Goal: Information Seeking & Learning: Understand process/instructions

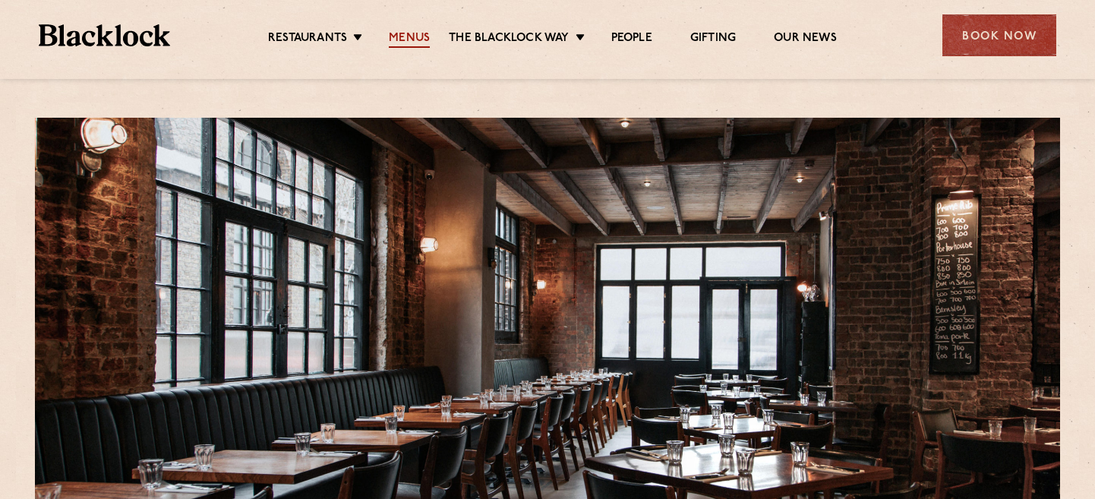
click at [418, 39] on link "Menus" at bounding box center [409, 39] width 41 height 17
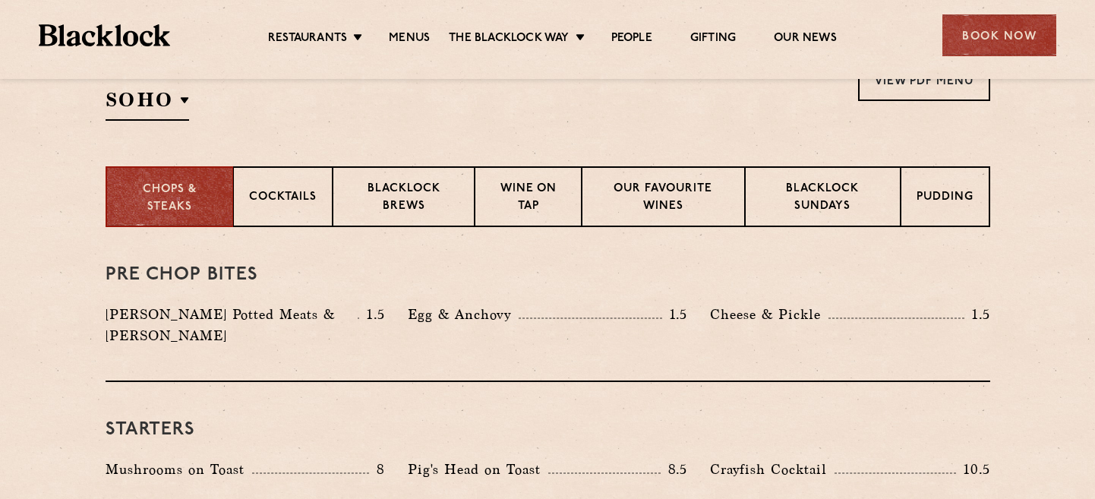
scroll to position [539, 0]
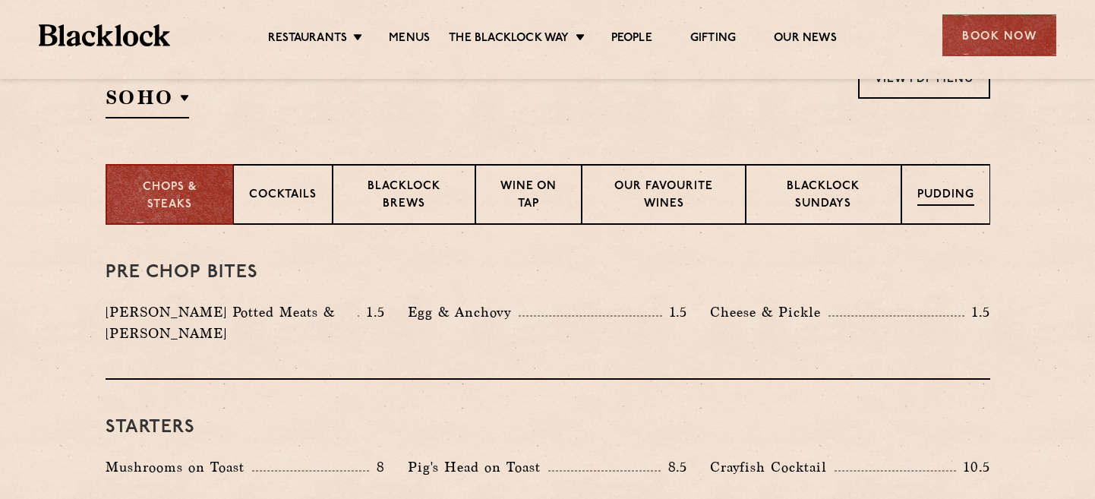
click at [944, 191] on p "Pudding" at bounding box center [945, 196] width 57 height 19
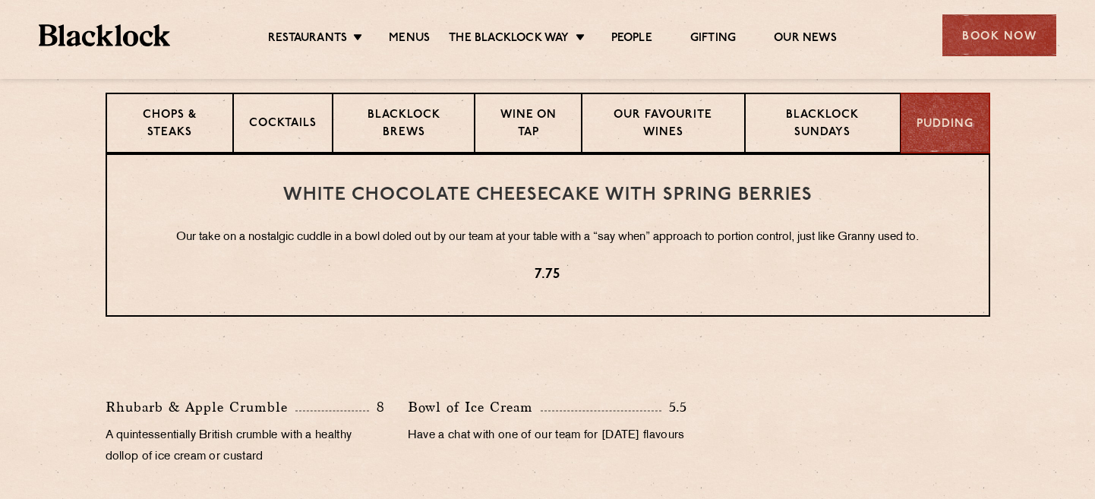
scroll to position [545, 0]
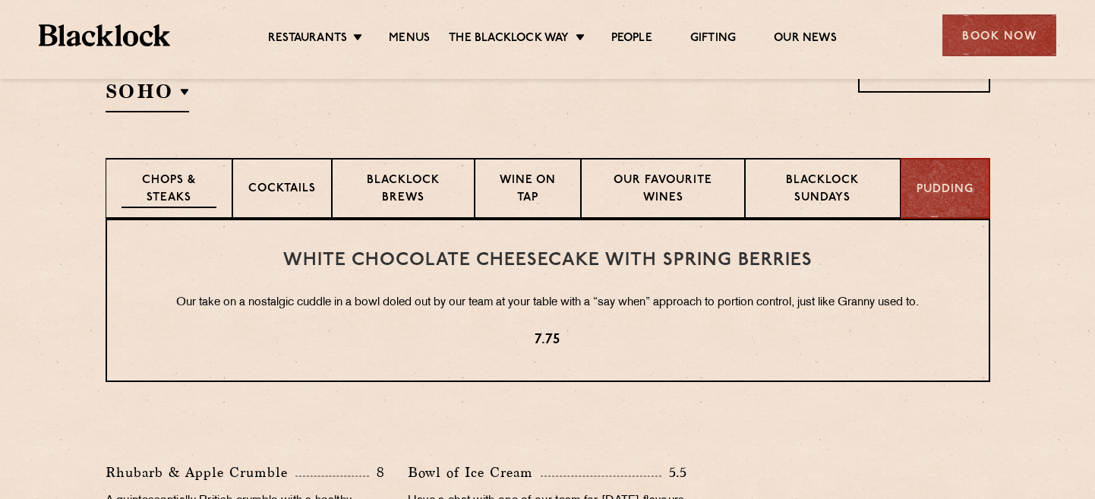
click at [161, 206] on p "Chops & Steaks" at bounding box center [168, 190] width 95 height 36
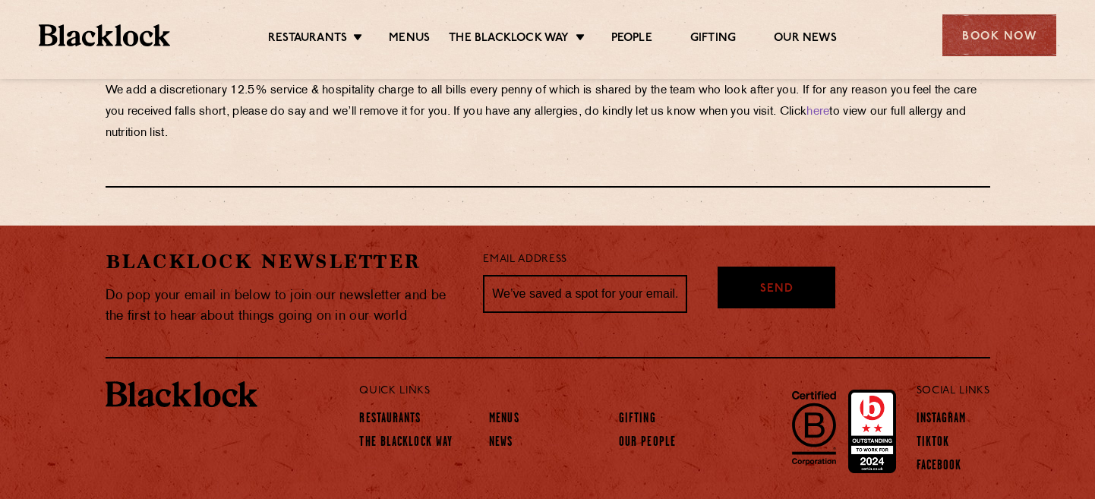
scroll to position [2779, 0]
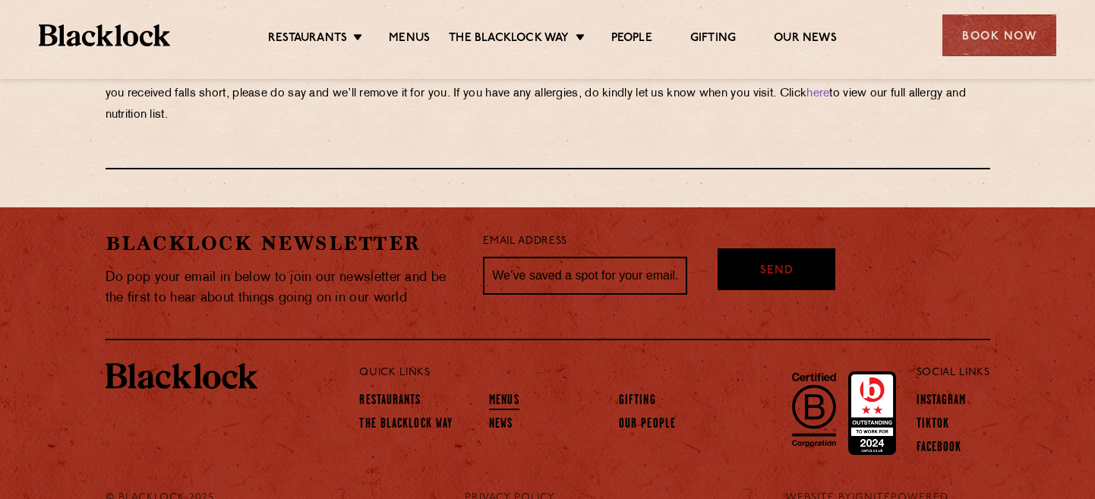
click at [510, 393] on link "Menus" at bounding box center [504, 401] width 30 height 17
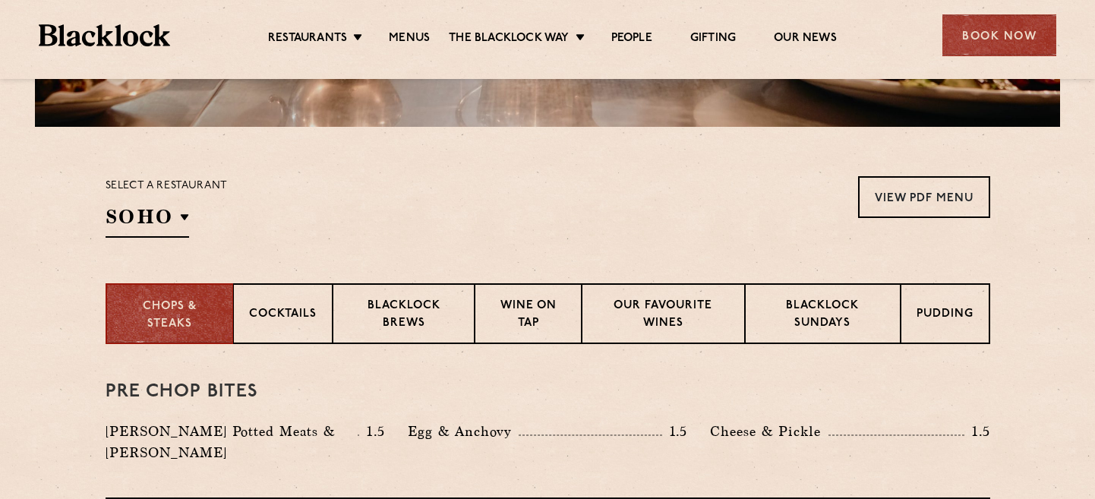
scroll to position [427, 0]
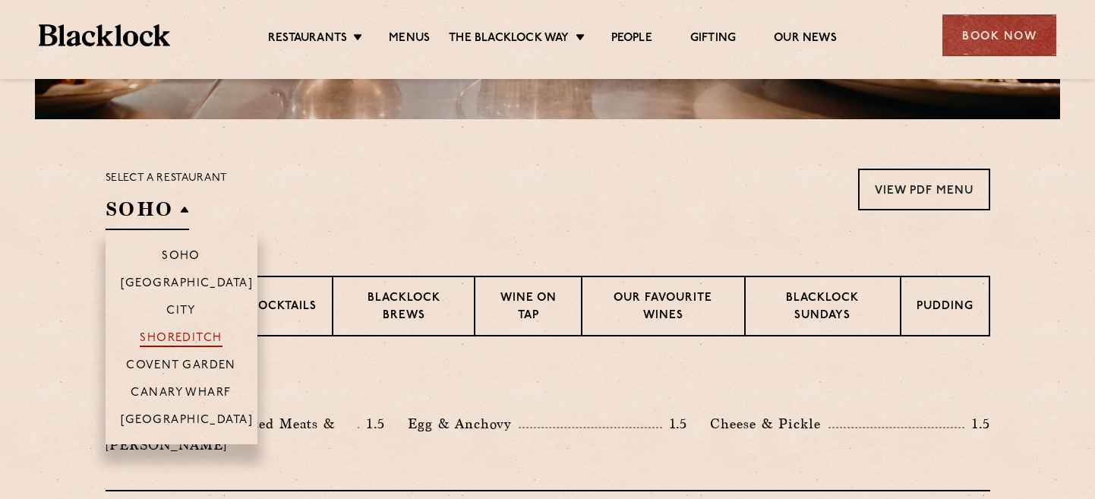
click at [187, 341] on p "Shoreditch" at bounding box center [181, 339] width 83 height 15
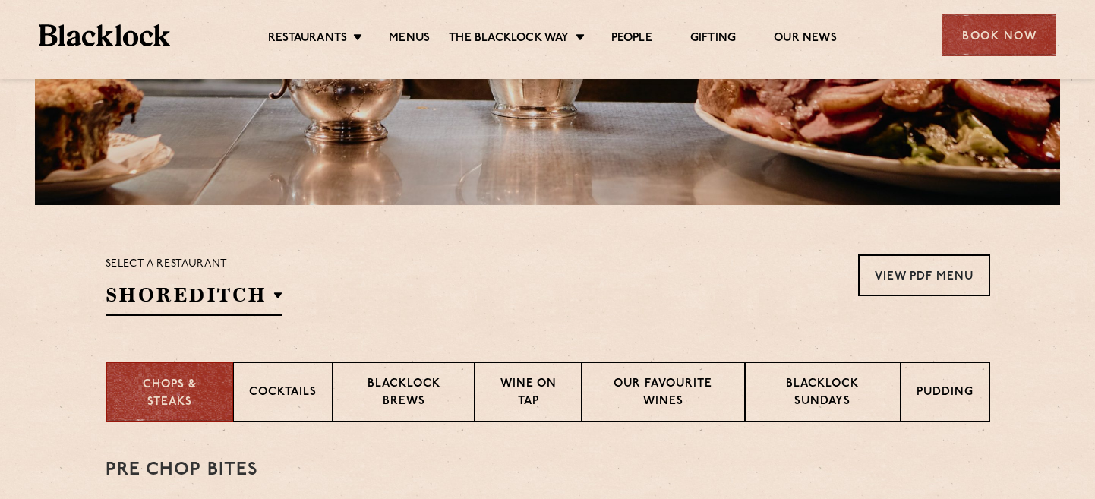
scroll to position [342, 0]
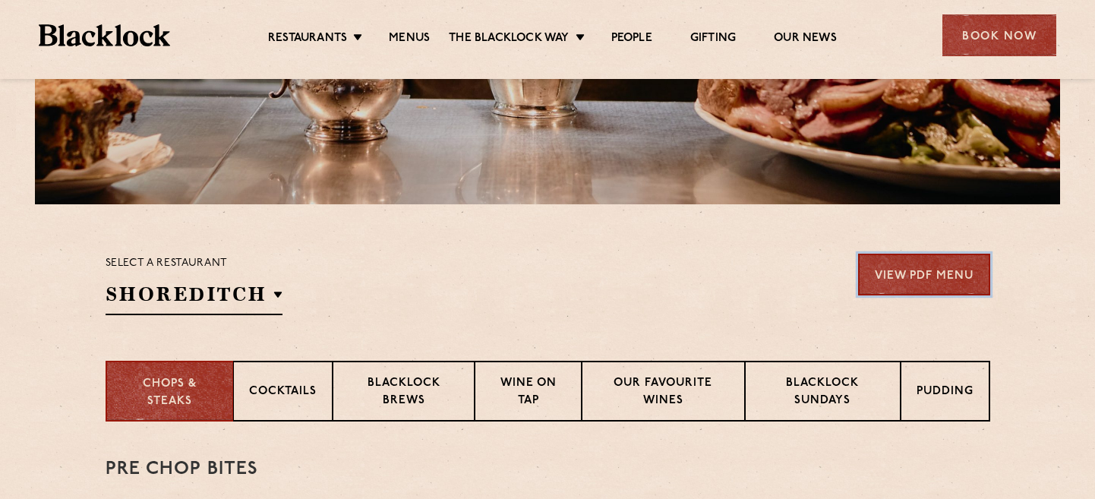
click at [949, 271] on link "View PDF Menu" at bounding box center [924, 275] width 132 height 42
